Goal: Information Seeking & Learning: Learn about a topic

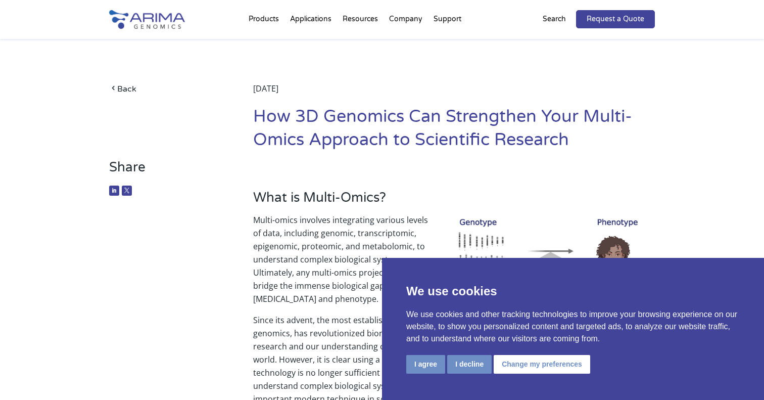
click at [384, 174] on h2 at bounding box center [454, 174] width 402 height 30
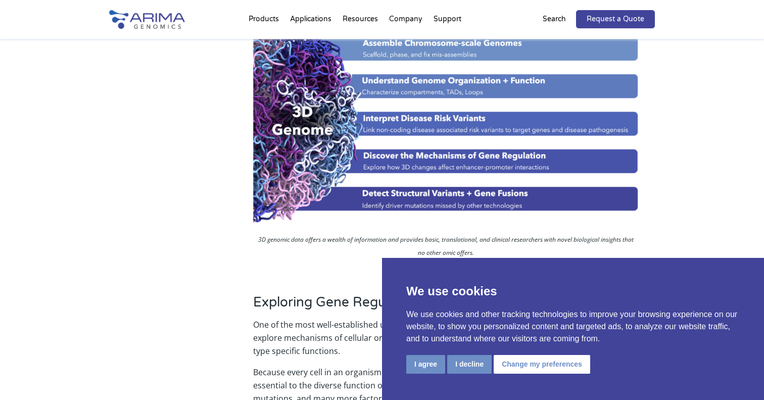
scroll to position [1428, 0]
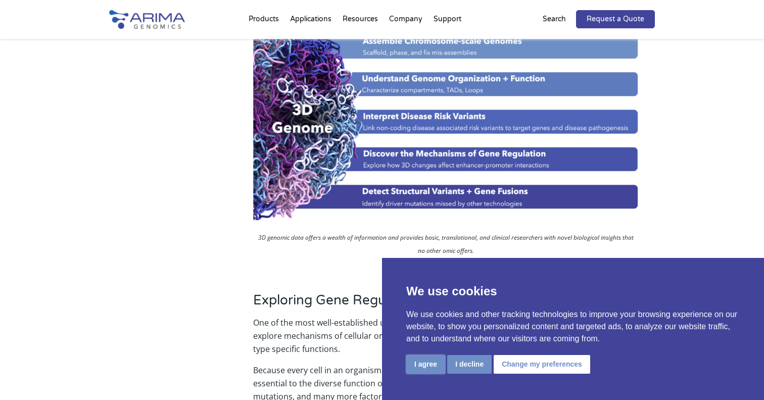
click at [419, 362] on button "I agree" at bounding box center [426, 364] width 39 height 19
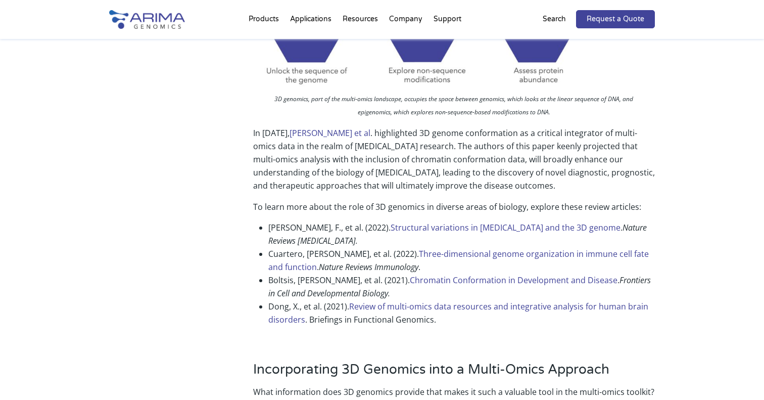
scroll to position [736, 0]
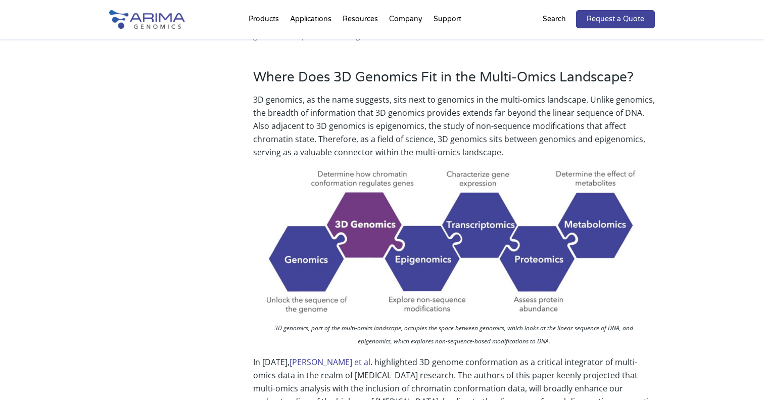
click at [372, 243] on img at bounding box center [454, 242] width 386 height 151
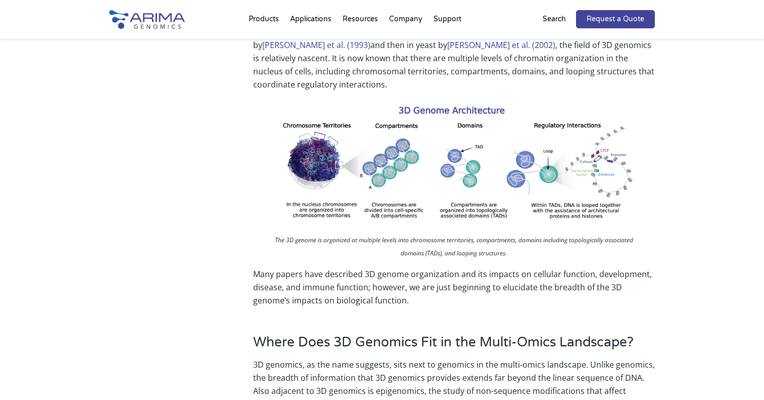
scroll to position [469, 0]
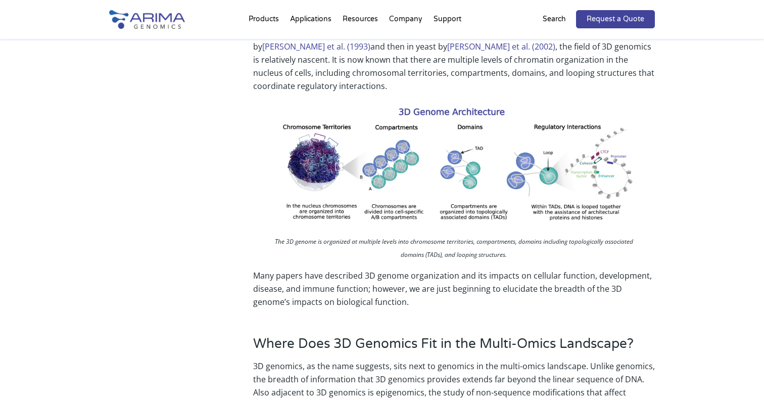
click at [342, 167] on img at bounding box center [454, 166] width 386 height 131
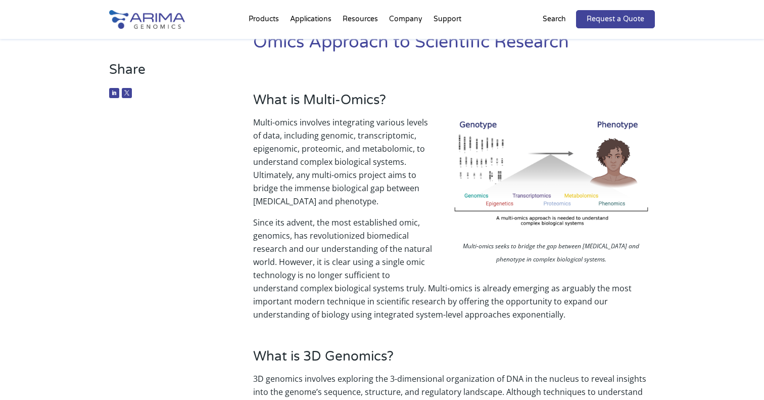
scroll to position [80, 0]
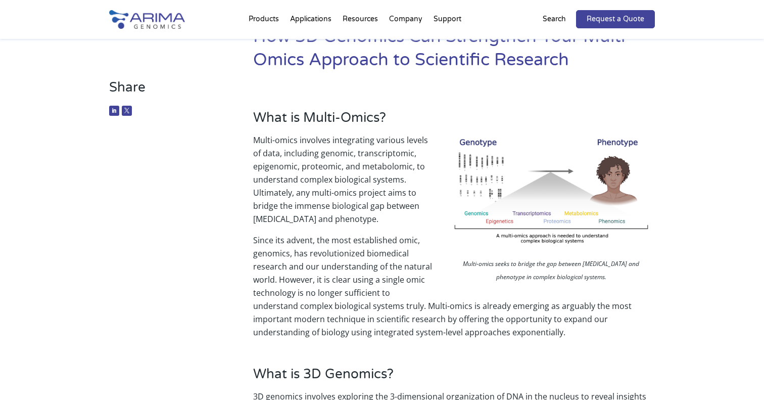
click at [334, 139] on p "Multi-omics involves integrating various levels of data, including genomic, tra…" at bounding box center [454, 183] width 402 height 100
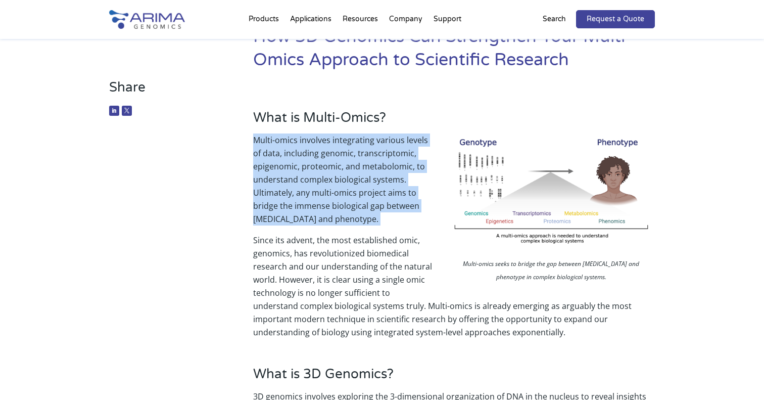
click at [334, 139] on p "Multi-omics involves integrating various levels of data, including genomic, tra…" at bounding box center [454, 183] width 402 height 100
click at [310, 206] on p "Multi-omics involves integrating various levels of data, including genomic, tra…" at bounding box center [454, 183] width 402 height 100
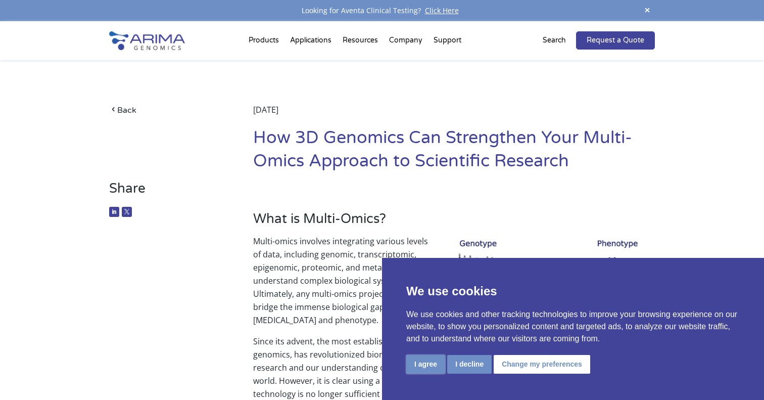
click at [433, 368] on button "I agree" at bounding box center [426, 364] width 39 height 19
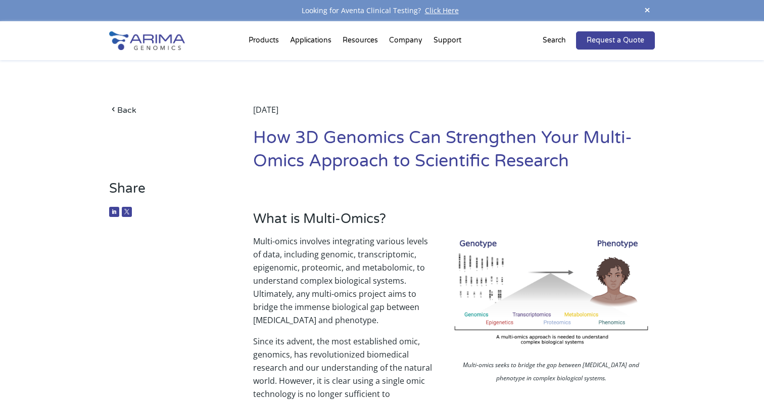
click at [374, 291] on p "Multi-omics involves integrating various levels of data, including genomic, tra…" at bounding box center [454, 285] width 402 height 100
